Goal: Information Seeking & Learning: Learn about a topic

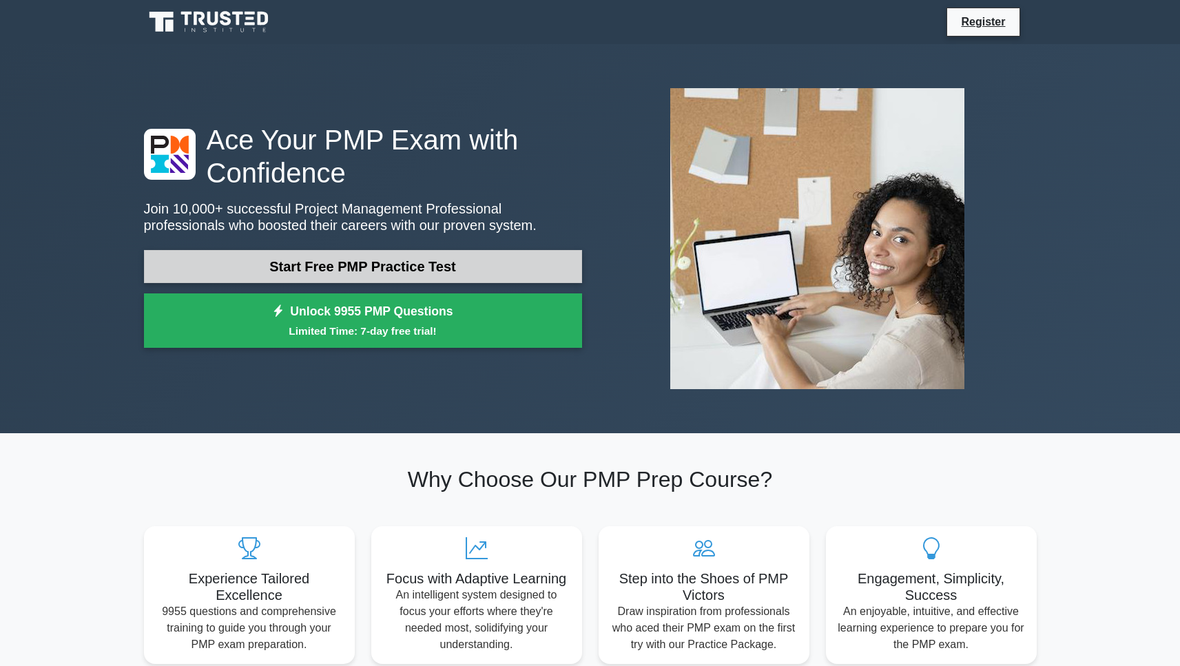
click at [375, 260] on link "Start Free PMP Practice Test" at bounding box center [363, 266] width 438 height 33
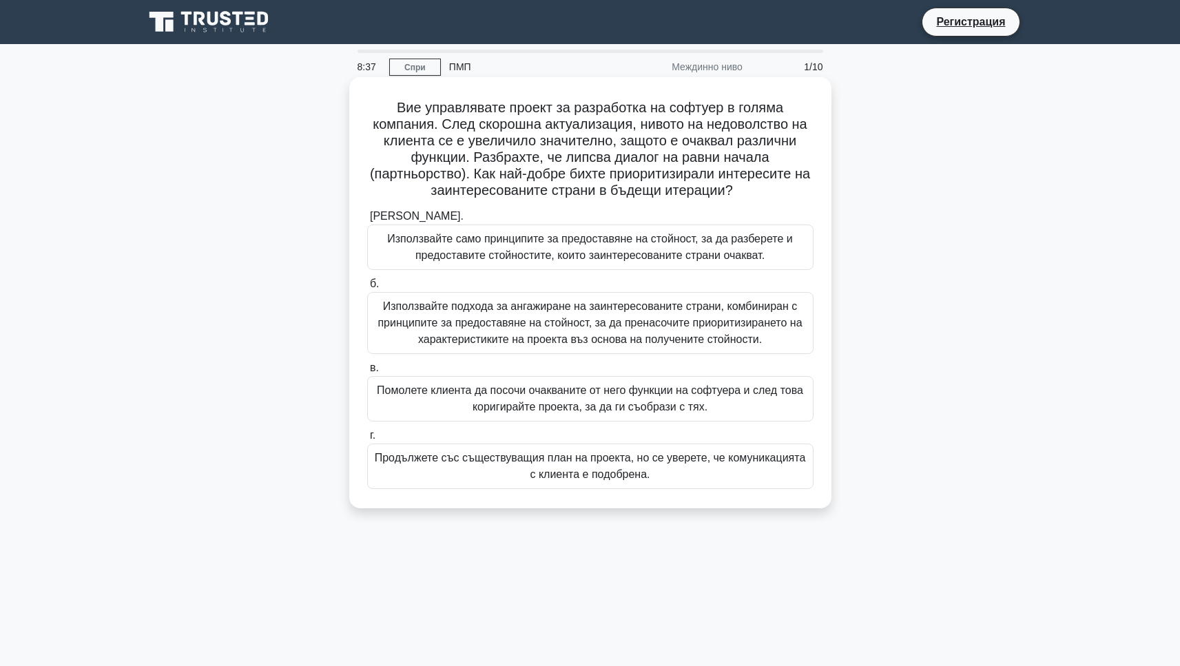
click at [522, 459] on font "Продължете със съществуващия план на проекта, но се уверете, че комуникацията с…" at bounding box center [590, 466] width 431 height 28
click at [367, 440] on input "г. Продължете със съществуващия план на проекта, но се уверете, че комуникацият…" at bounding box center [367, 435] width 0 height 9
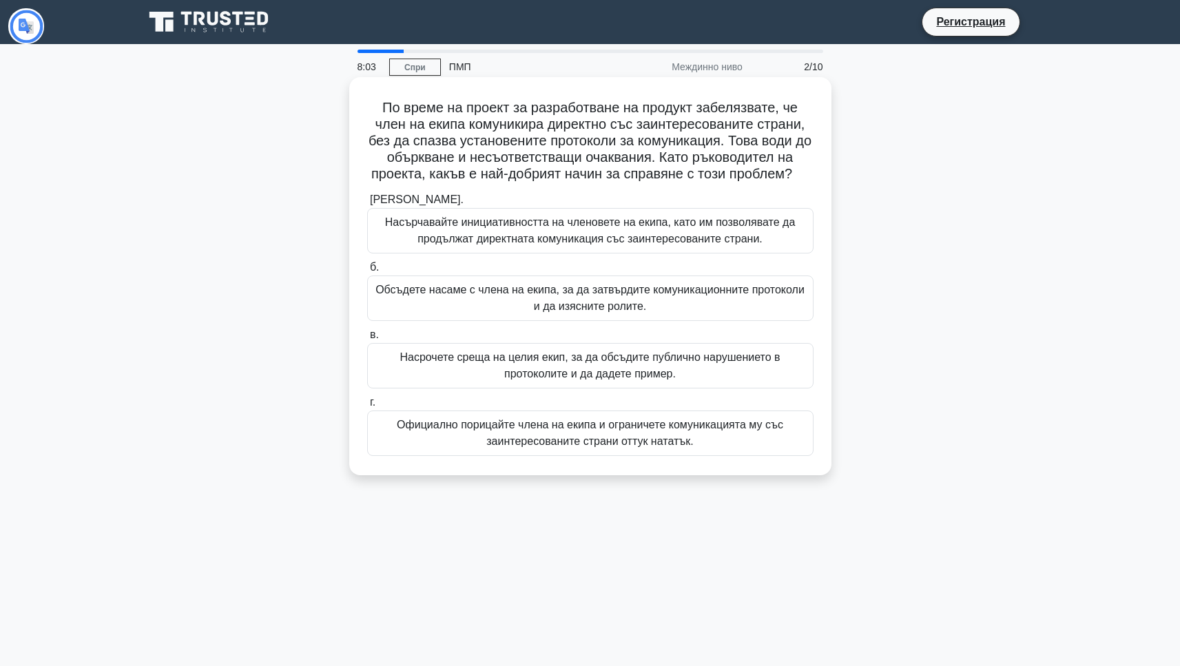
click at [460, 289] on font "Обсъдете насаме с члена на екипа, за да затвърдите комуникационните протоколи и…" at bounding box center [589, 298] width 429 height 28
click at [367, 272] on input "б. Обсъдете насаме с члена на екипа, за да затвърдите комуникационните протокол…" at bounding box center [367, 267] width 0 height 9
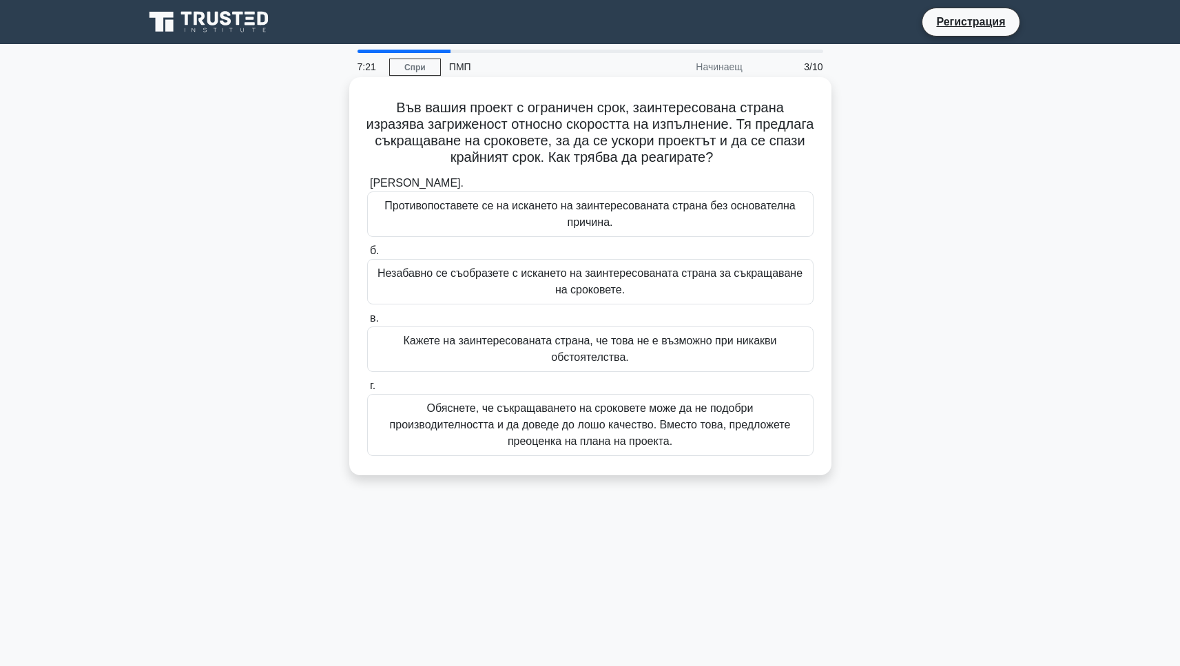
click at [521, 408] on font "Обяснете, че съкращаването на сроковете може да не подобри производителността и…" at bounding box center [590, 424] width 401 height 45
click at [367, 391] on input "г. Обяснете, че съкращаването на сроковете може да не подобри производителностт…" at bounding box center [367, 386] width 0 height 9
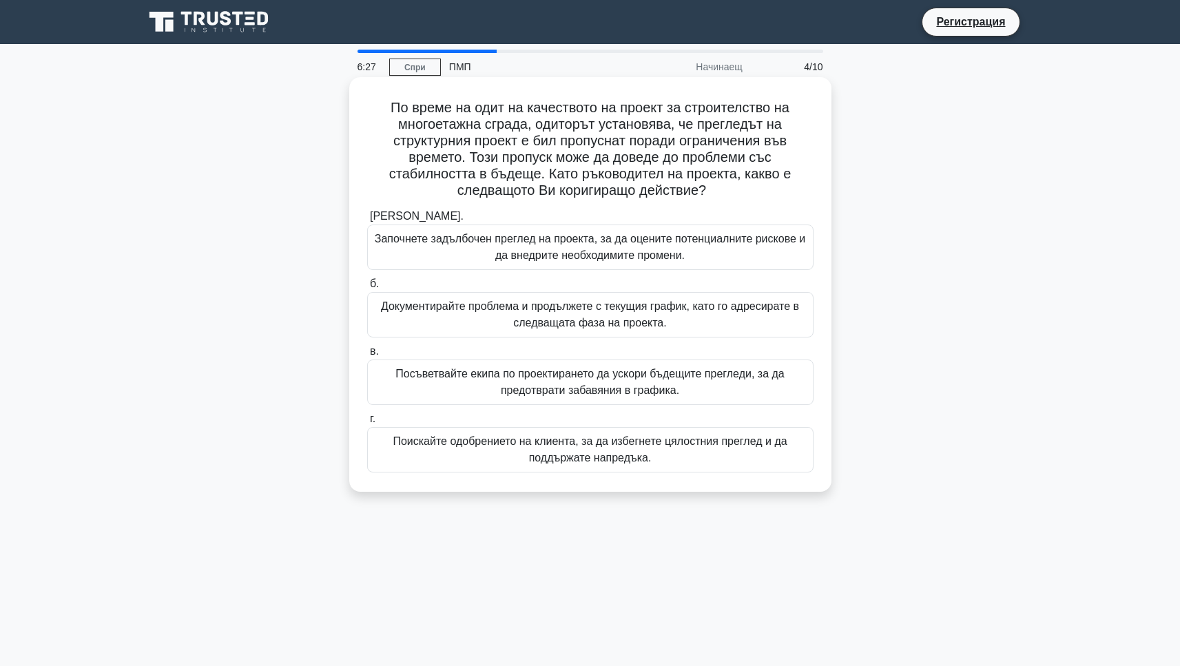
click at [582, 247] on font "Започнете задълбочен преглед на проекта, за да оцените потенциалните рискове и …" at bounding box center [590, 247] width 434 height 33
click at [367, 221] on input "а. Започнете задълбочен преглед на проекта, за да оцените потенциалните рискове…" at bounding box center [367, 216] width 0 height 9
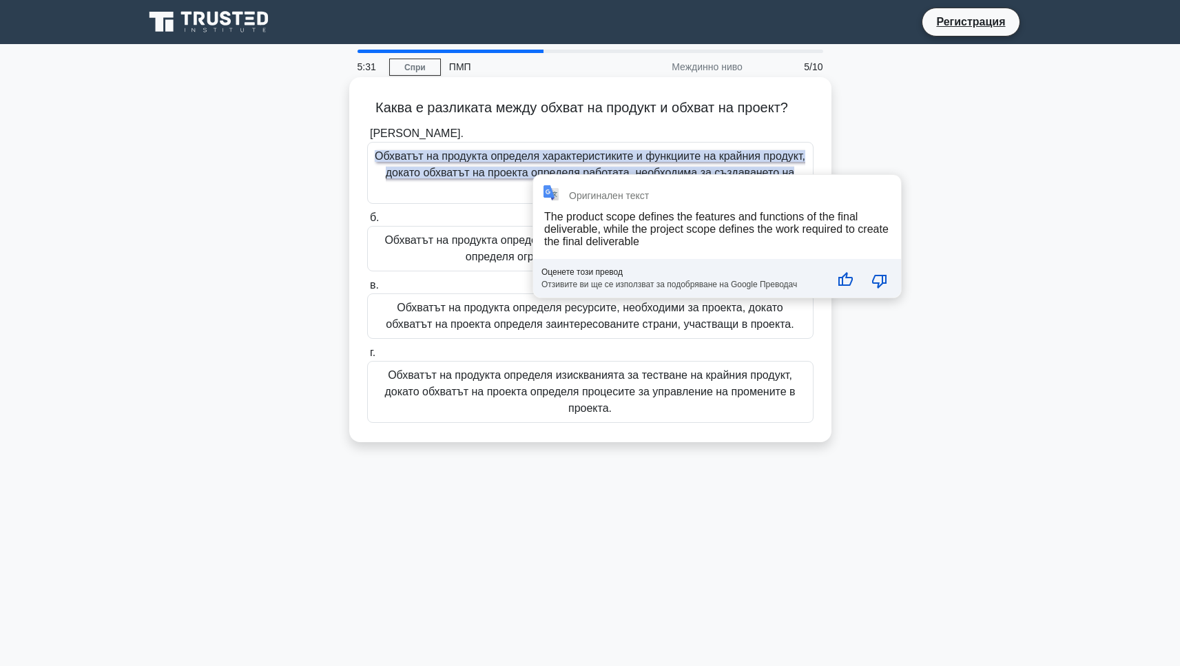
click at [541, 167] on font "Обхватът на продукта определя характеристиките и функциите на крайния продукт, …" at bounding box center [590, 172] width 430 height 45
click at [367, 138] on input "а. Обхватът на продукта определя характеристиките и функциите на крайния продук…" at bounding box center [367, 133] width 0 height 9
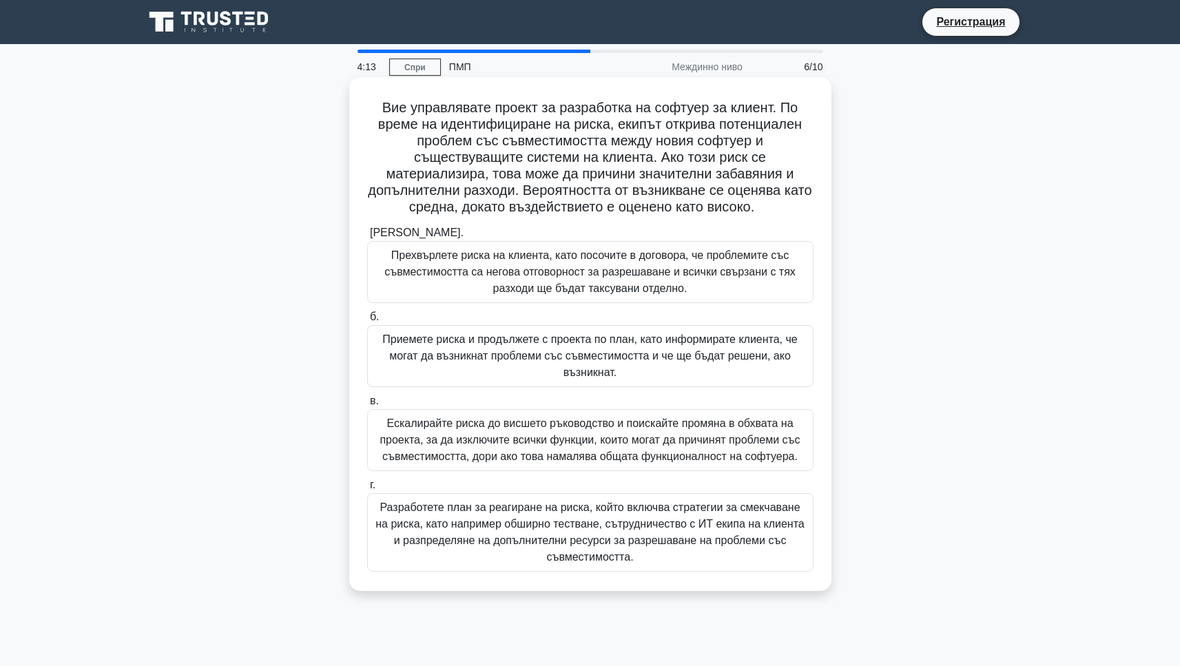
click at [559, 532] on font "Разработете план за реагиране на риска, който включва стратегии за смекчаване н…" at bounding box center [590, 532] width 434 height 66
click at [367, 490] on input "г. Разработете план за реагиране на риска, който включва стратегии за смекчаван…" at bounding box center [367, 485] width 0 height 9
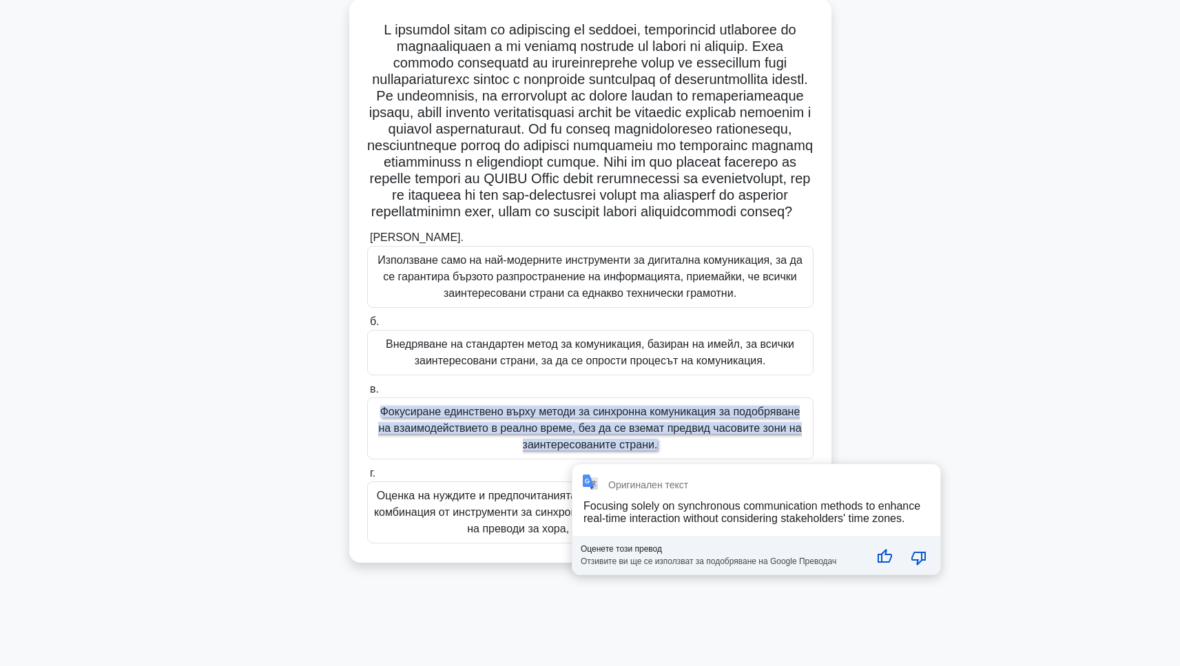
scroll to position [78, 0]
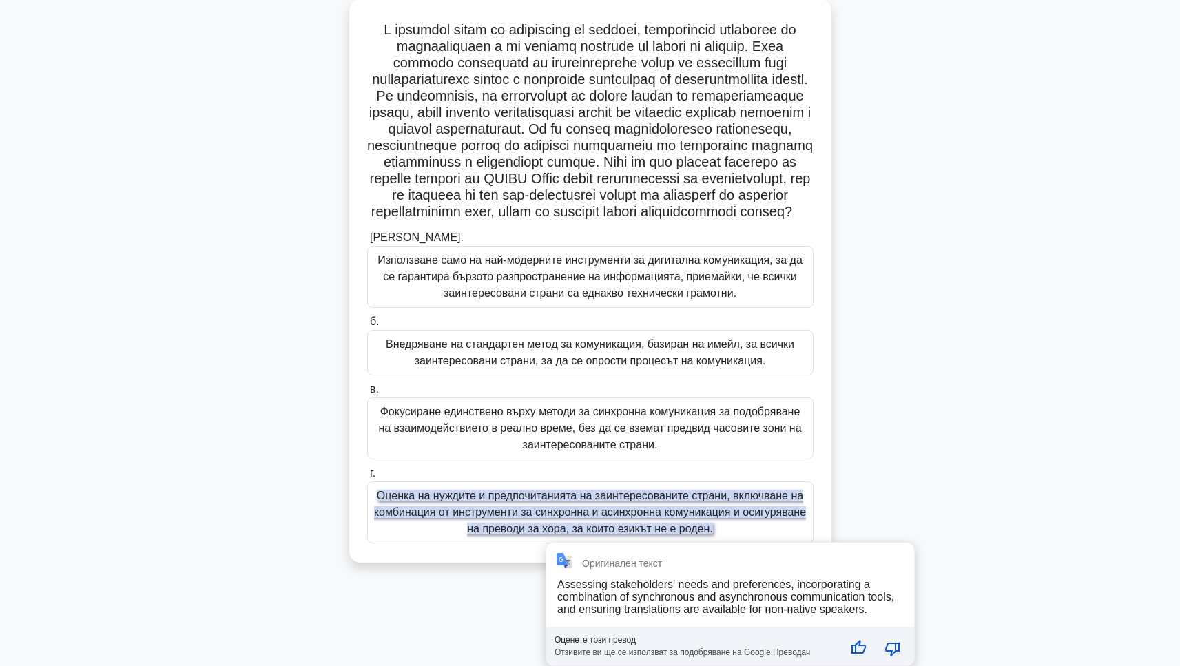
click at [554, 534] on font "Оценка на нуждите и предпочитанията на заинтересованите страни, включване на ко…" at bounding box center [590, 512] width 432 height 45
click at [367, 478] on input "г. Оценка на нуждите и предпочитанията на заинтересованите страни, включване на…" at bounding box center [367, 473] width 0 height 9
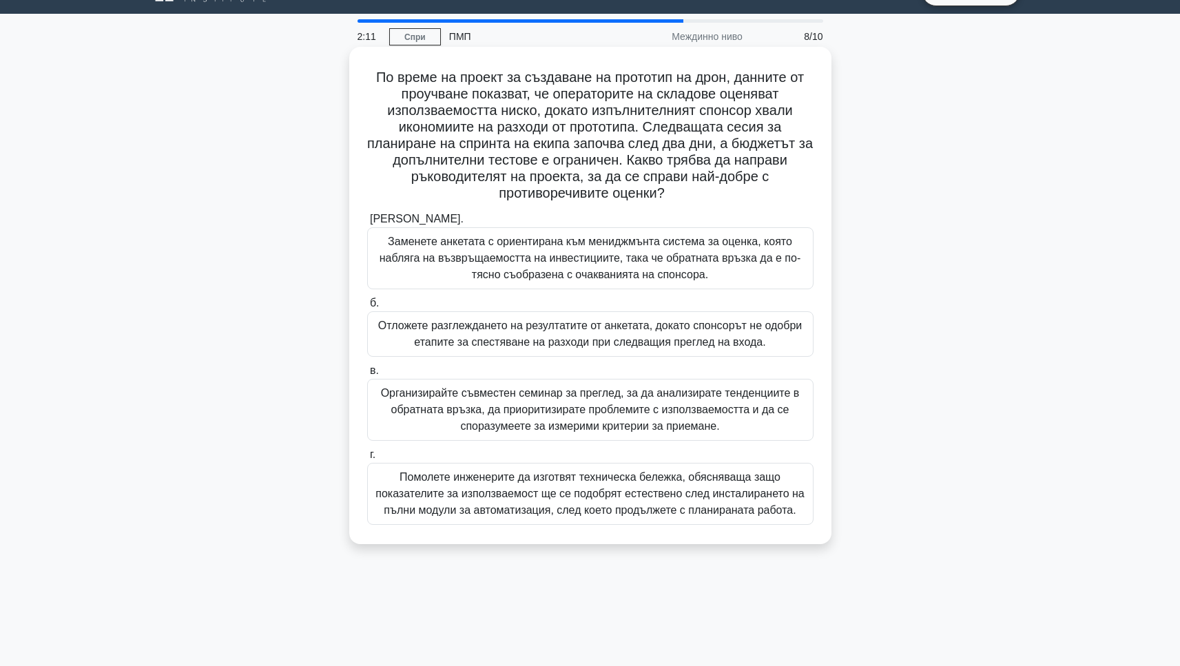
scroll to position [40, 0]
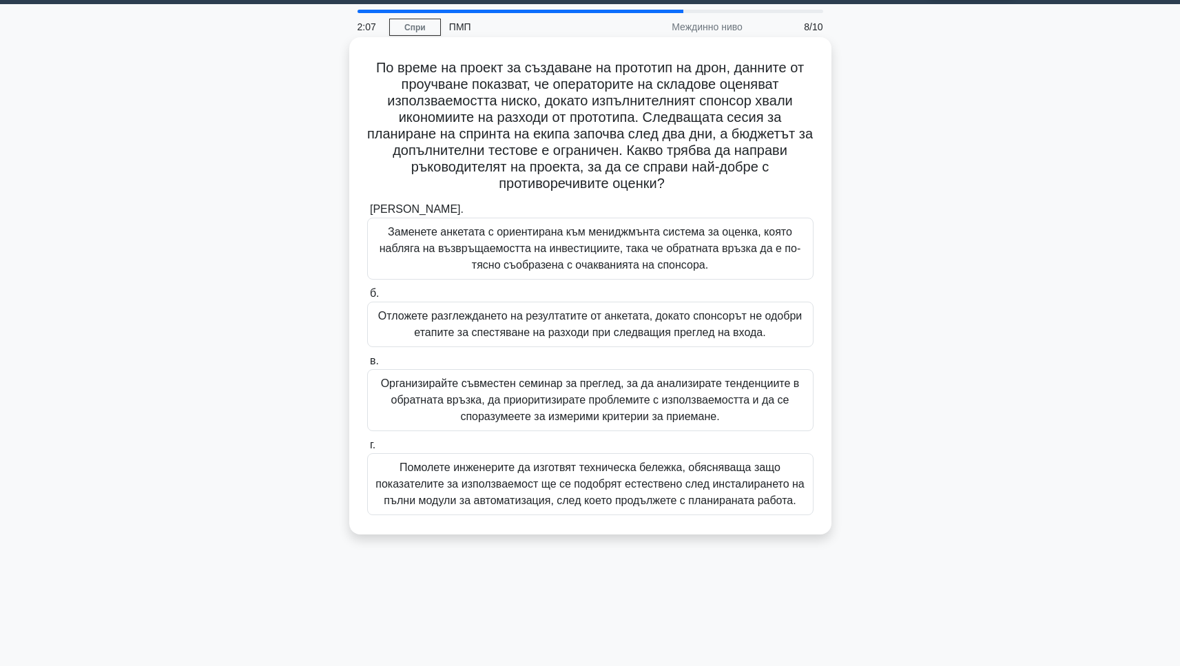
click at [515, 477] on font "Помолете инженерите да изготвят техническа бележка, обясняваща защо показателит…" at bounding box center [590, 484] width 434 height 50
click at [367, 450] on input "г. Помолете инженерите да изготвят техническа бележка, обясняваща защо показате…" at bounding box center [367, 445] width 0 height 9
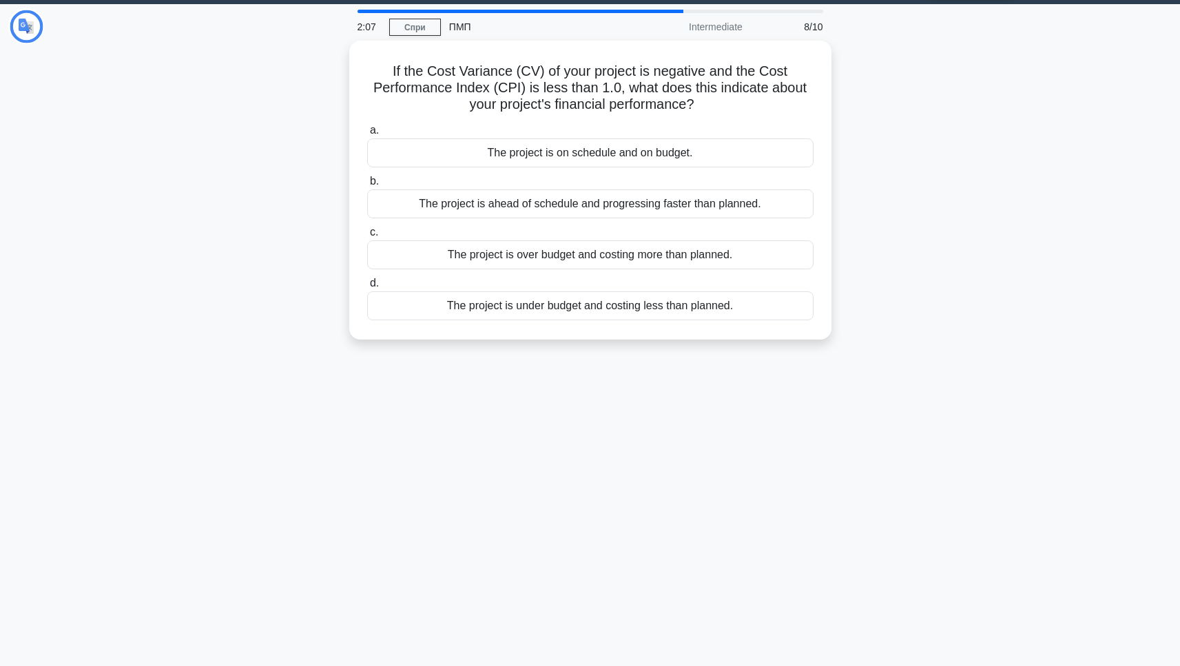
scroll to position [0, 0]
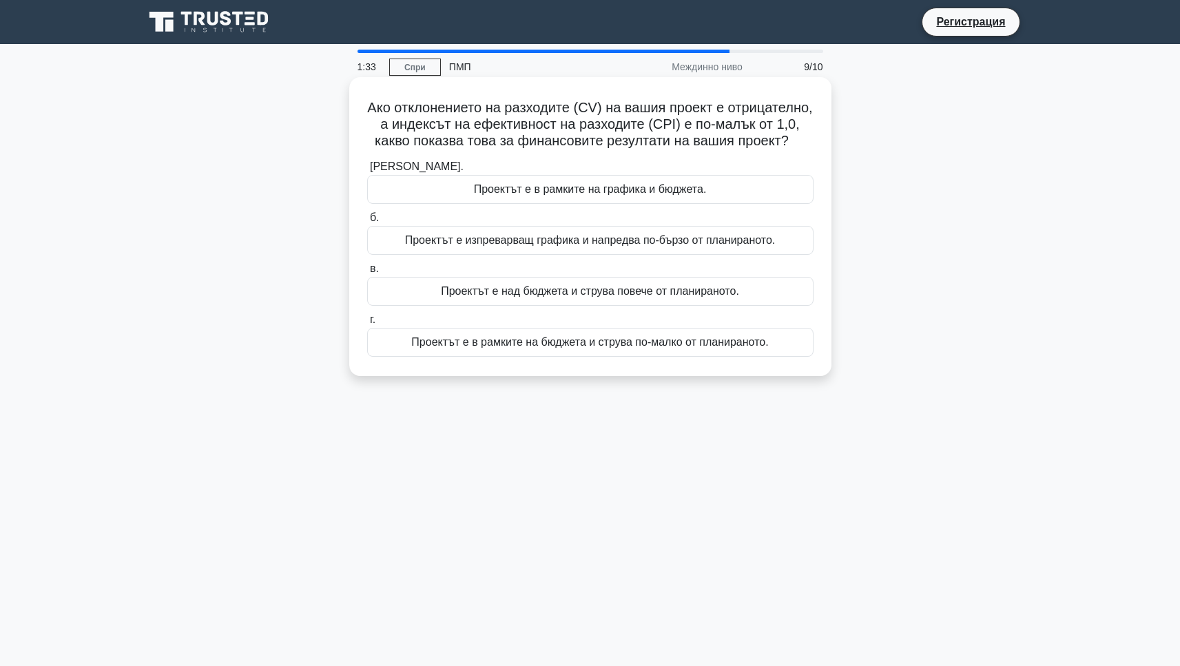
click at [497, 346] on font "Проектът е в рамките на бюджета и струва по-малко от планираното." at bounding box center [589, 342] width 357 height 12
click at [367, 324] on input "г. Проектът е в рамките на бюджета и струва по-малко от планираното." at bounding box center [367, 319] width 0 height 9
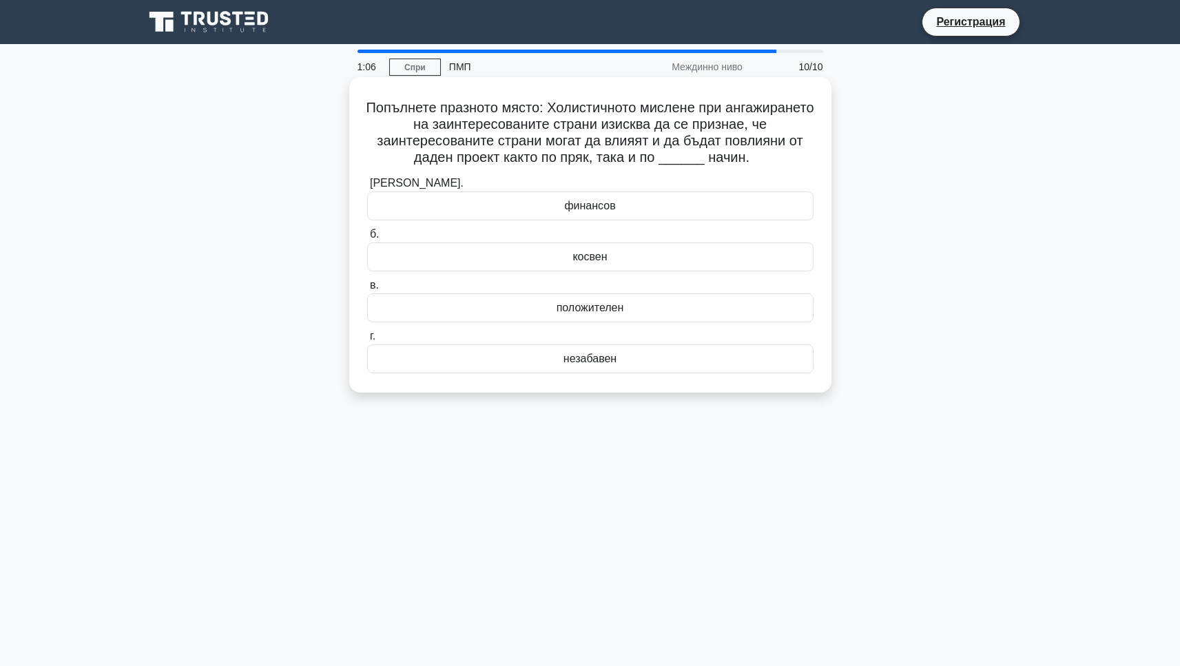
click at [592, 259] on font "косвен" at bounding box center [589, 257] width 34 height 12
click at [367, 239] on input "б. косвен" at bounding box center [367, 234] width 0 height 9
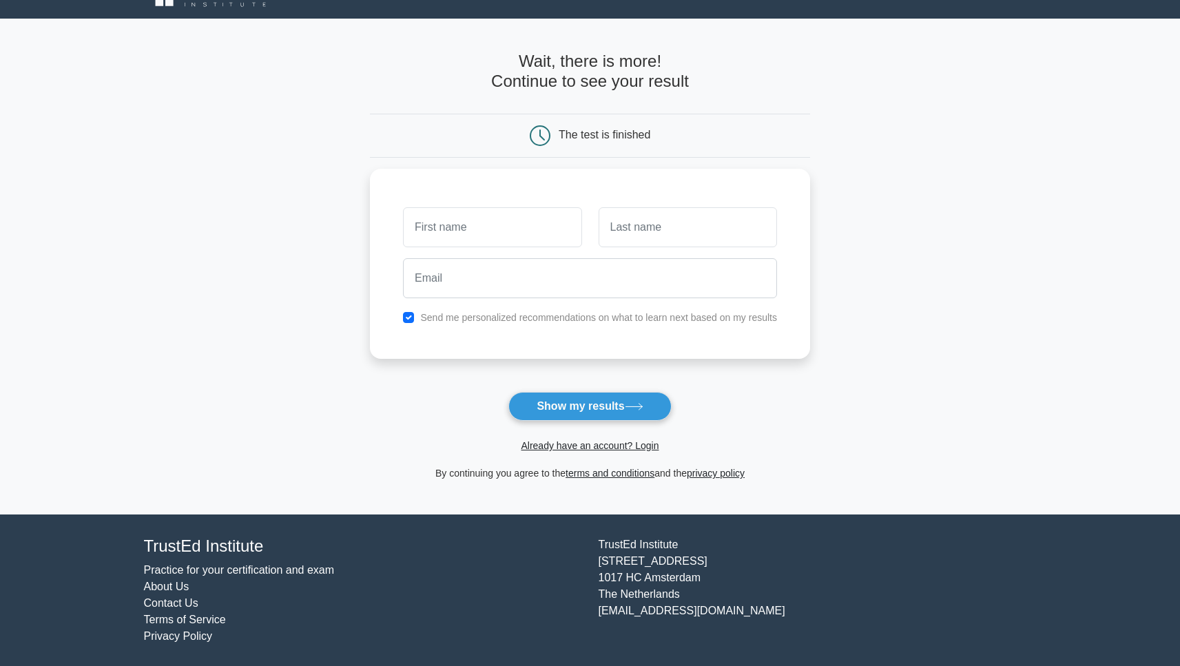
scroll to position [25, 0]
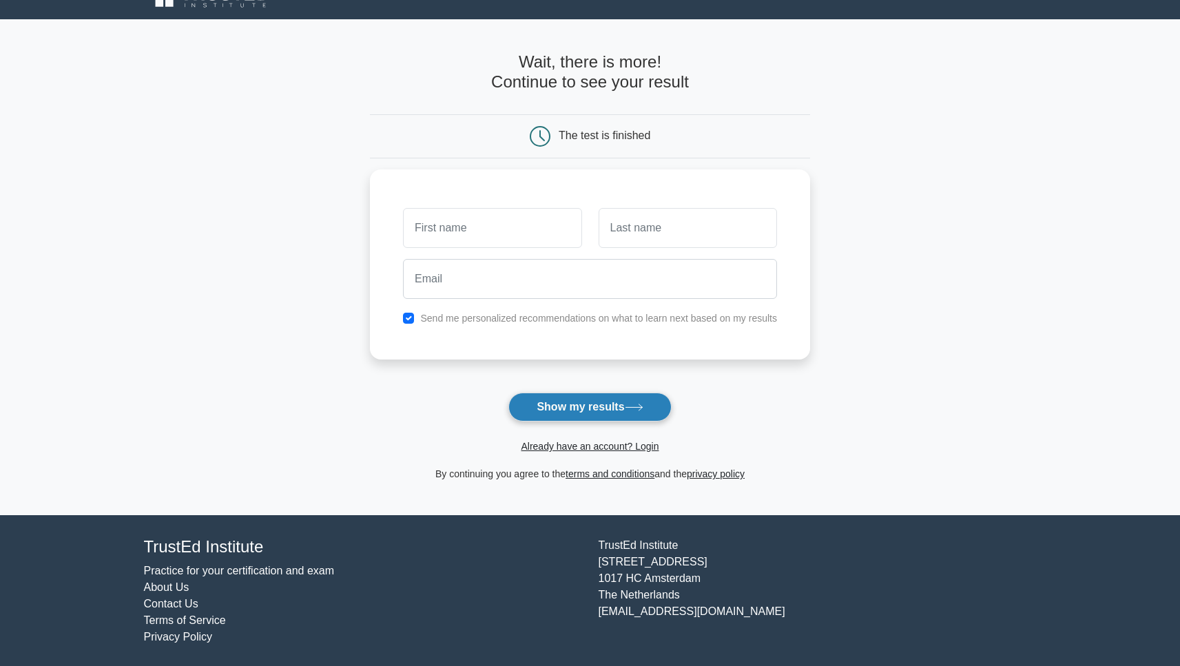
click at [611, 408] on button "Show my results" at bounding box center [589, 407] width 163 height 29
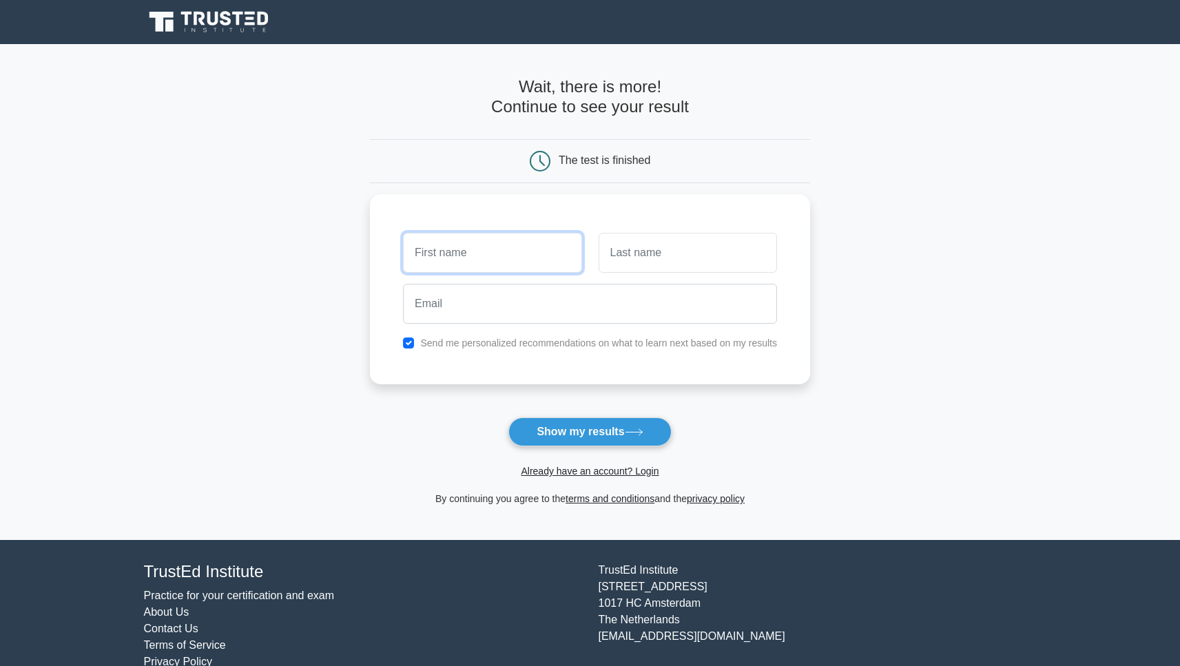
scroll to position [0, 0]
